Goal: Information Seeking & Learning: Learn about a topic

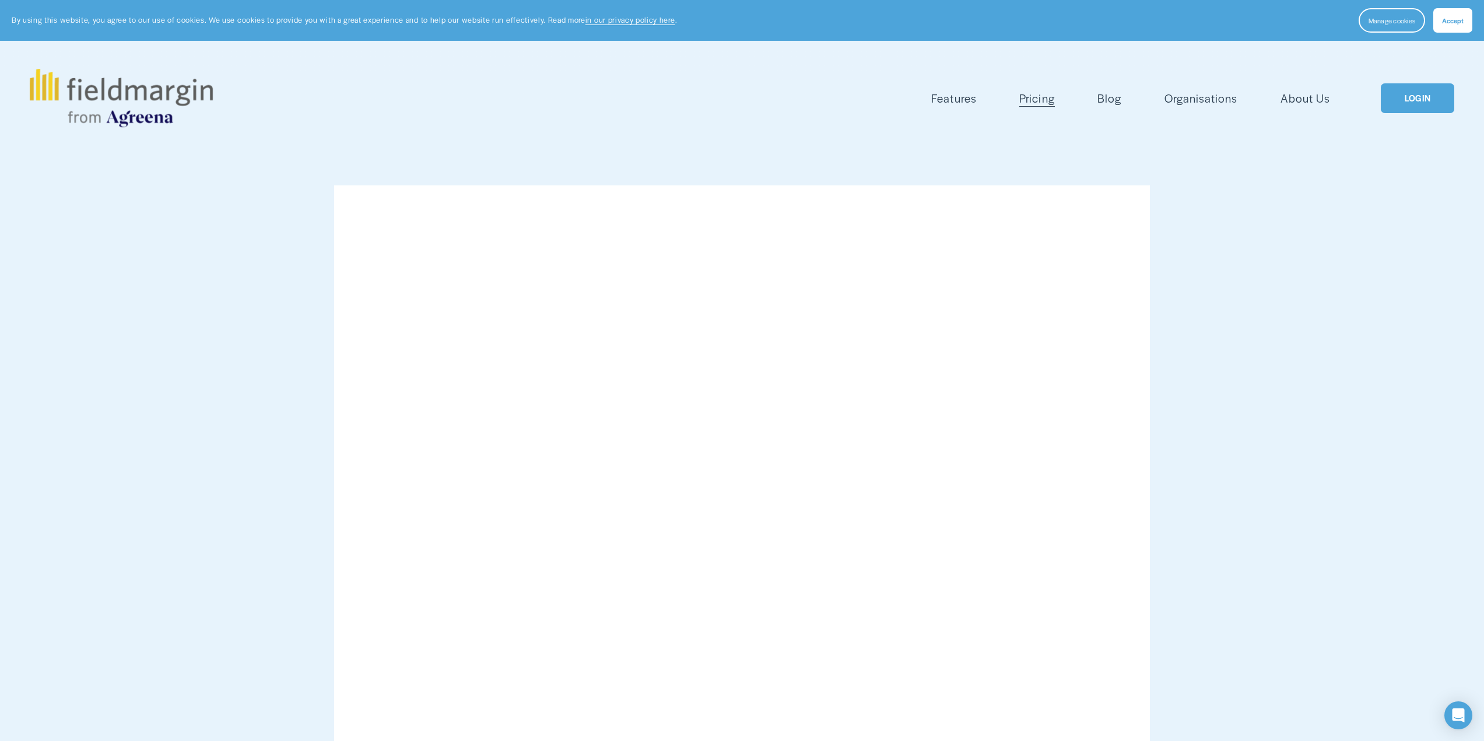
click at [947, 94] on span "Features" at bounding box center [953, 98] width 45 height 17
click at [165, 115] on img at bounding box center [121, 98] width 183 height 58
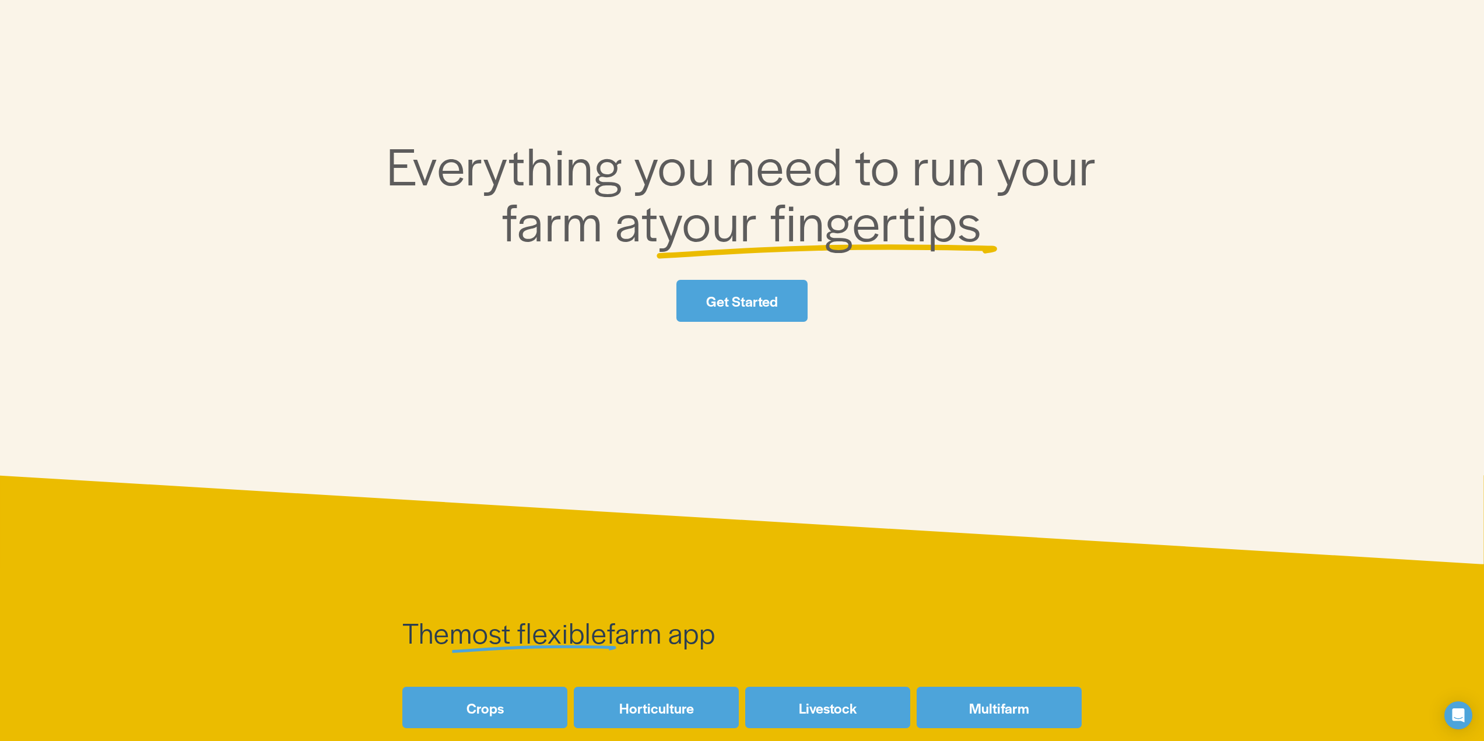
scroll to position [408, 0]
